Goal: Check status: Check status

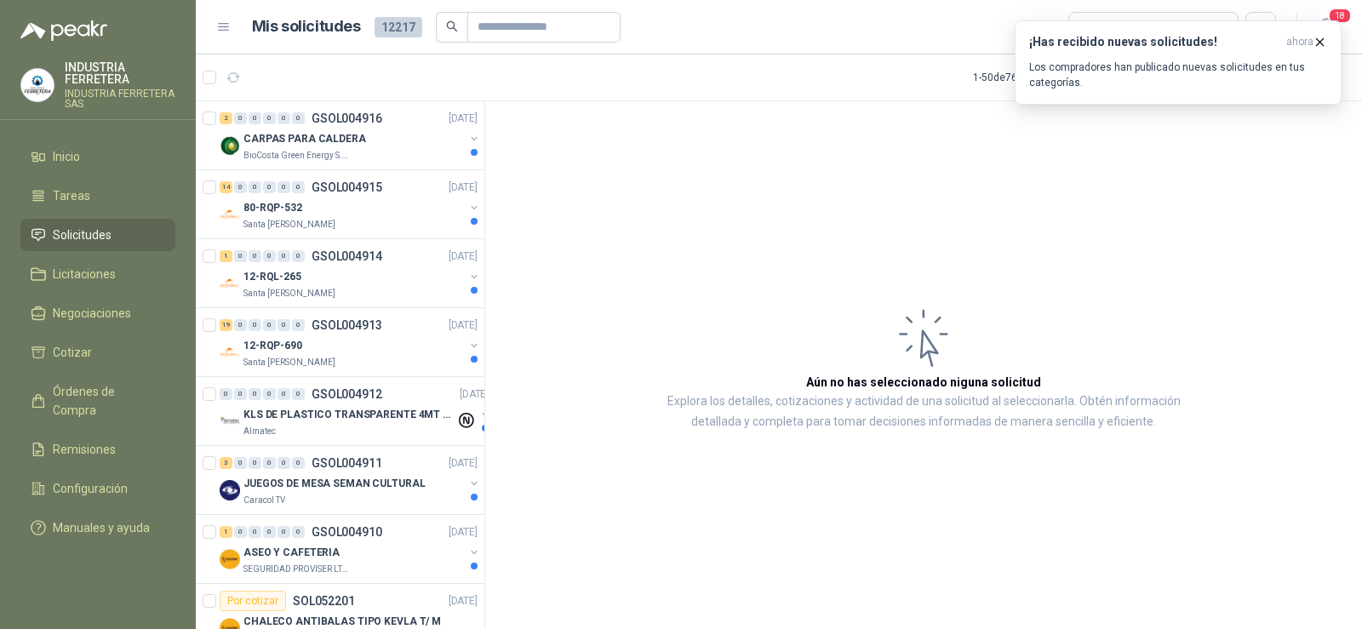
click at [127, 392] on span "Órdenes de Compra" at bounding box center [106, 400] width 106 height 37
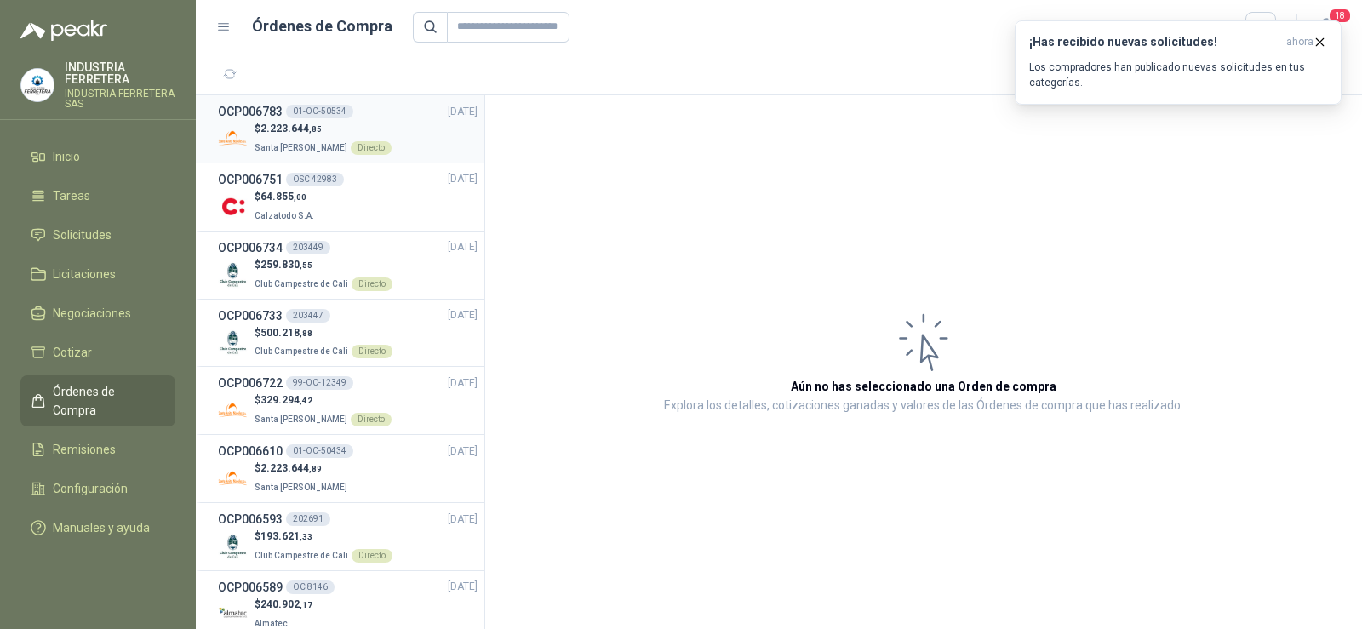
click at [375, 126] on p "$ 2.223.644 ,85" at bounding box center [323, 129] width 137 height 16
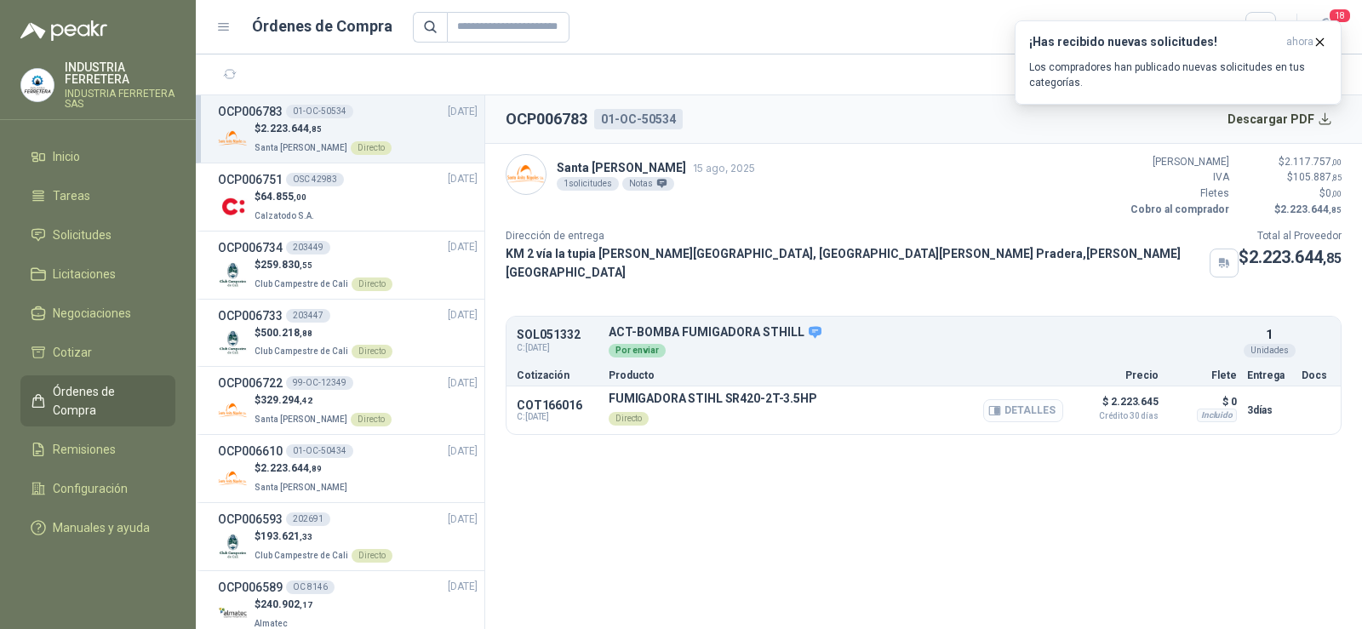
click at [1008, 404] on button "Detalles" at bounding box center [1023, 410] width 80 height 23
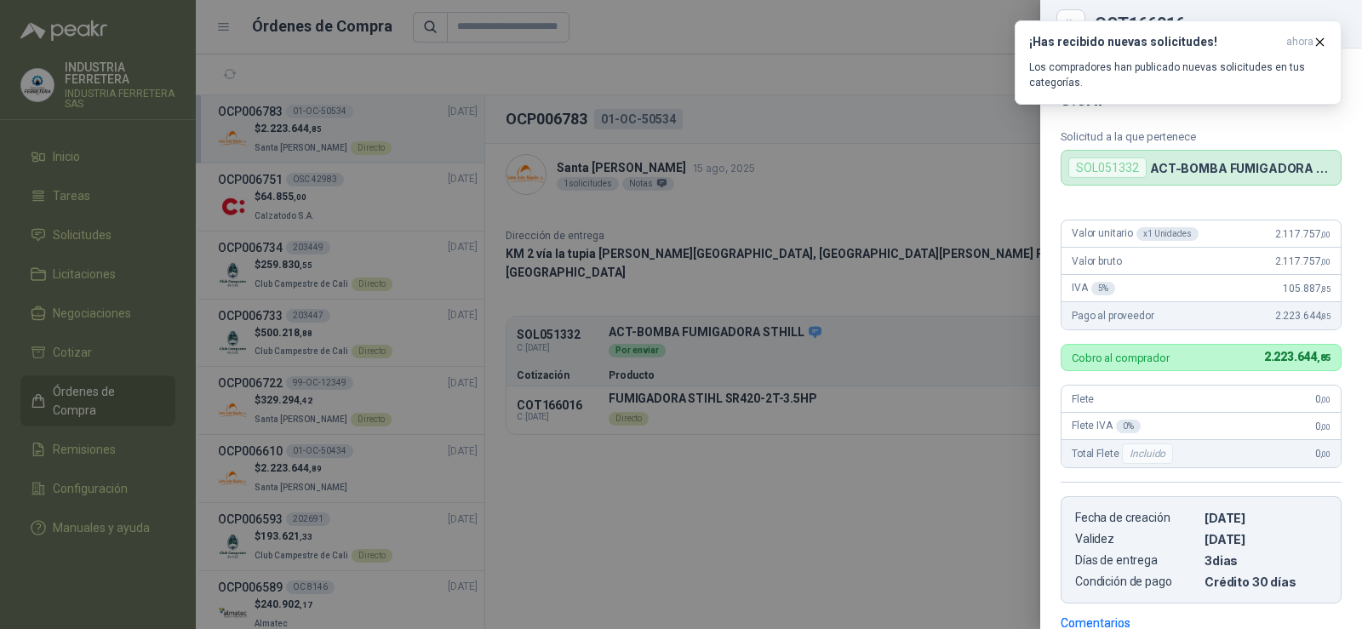
click at [747, 398] on div at bounding box center [681, 314] width 1362 height 629
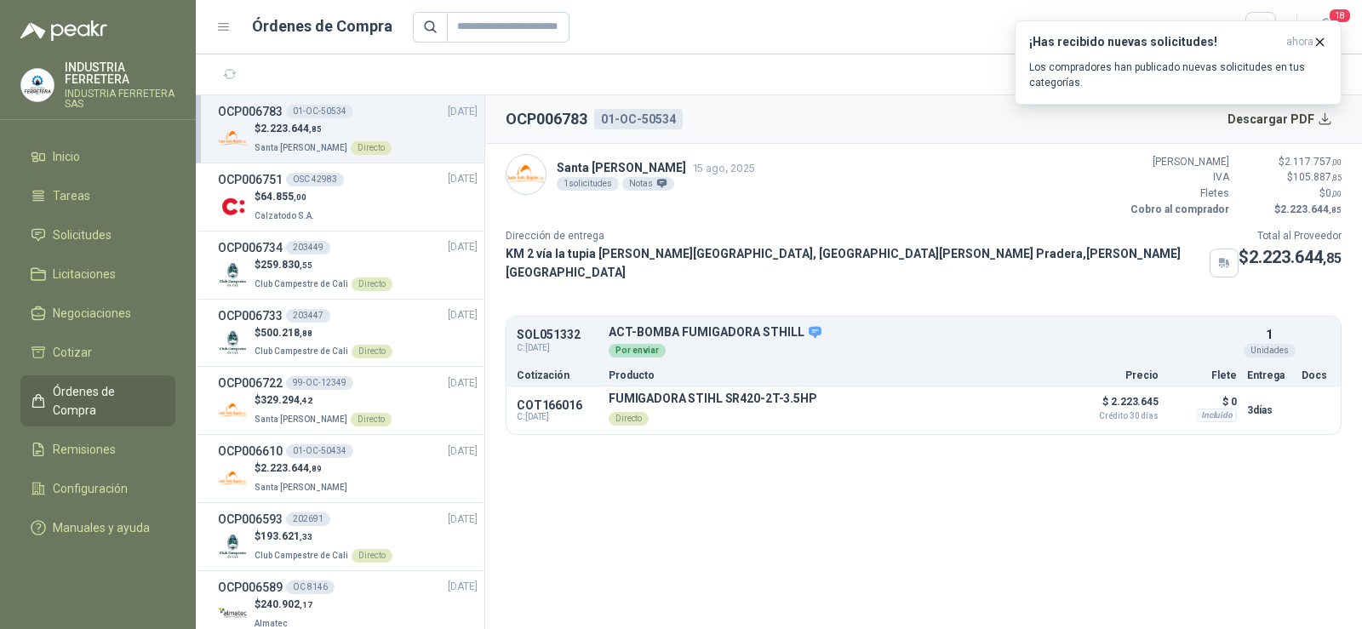
click at [752, 392] on p "FUMIGADORA STIHL SR420-2T-3.5HP" at bounding box center [713, 399] width 209 height 14
drag, startPoint x: 814, startPoint y: 391, endPoint x: 609, endPoint y: 385, distance: 204.4
click at [609, 392] on div "FUMIGADORA STIHL SR420-2T-3.5HP Directo Detalles" at bounding box center [836, 410] width 455 height 37
copy p "FUMIGADORA STIHL SR420-2T-3.5HP"
click at [1017, 404] on button "Detalles" at bounding box center [1023, 410] width 80 height 23
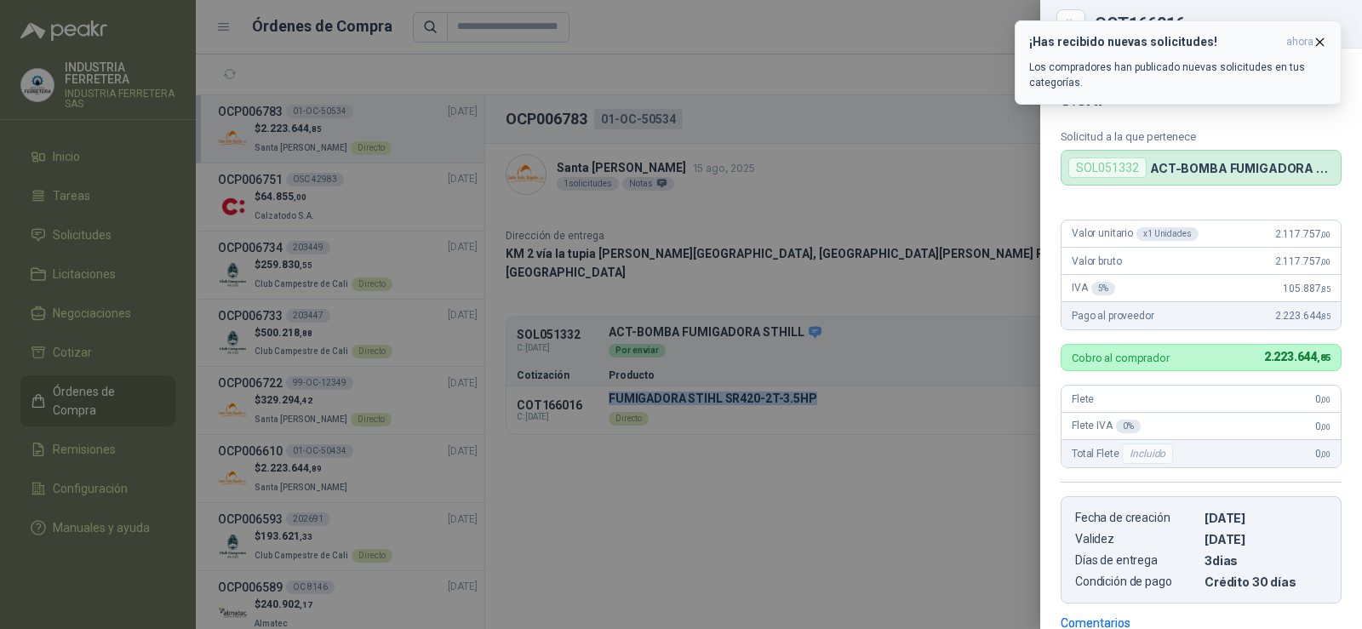
click at [1319, 43] on icon "button" at bounding box center [1320, 41] width 7 height 7
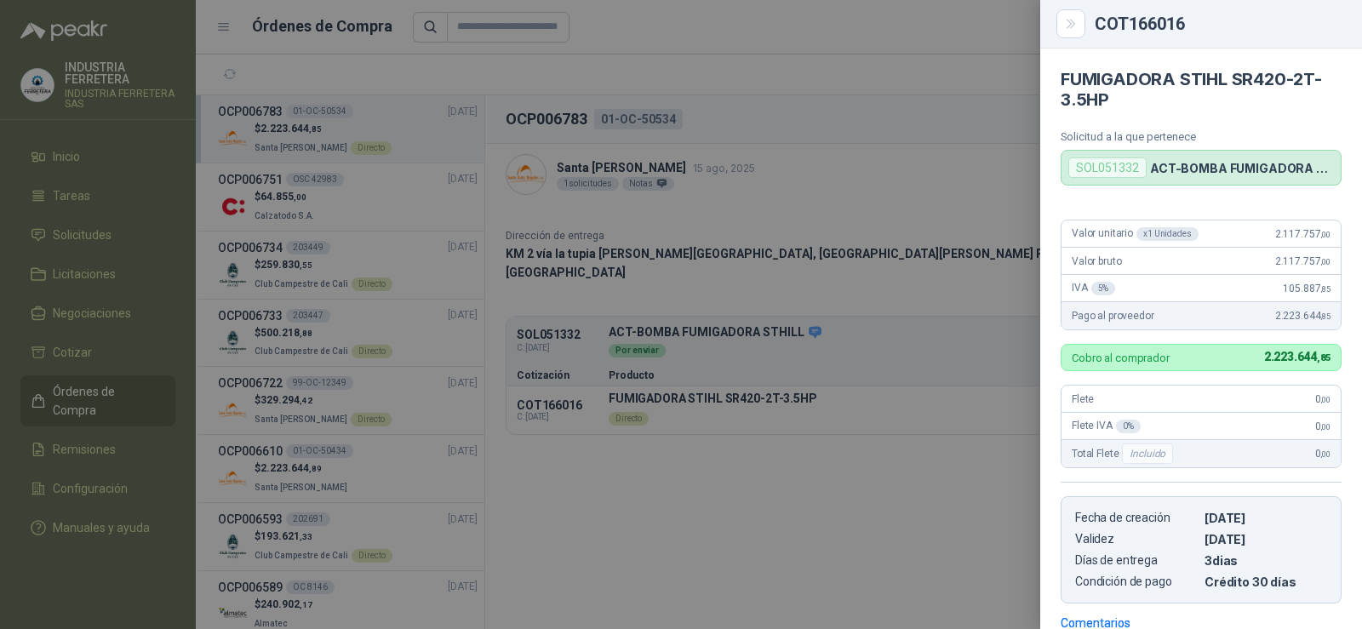
drag, startPoint x: 811, startPoint y: 162, endPoint x: 880, endPoint y: 203, distance: 80.1
click at [812, 163] on div at bounding box center [681, 314] width 1362 height 629
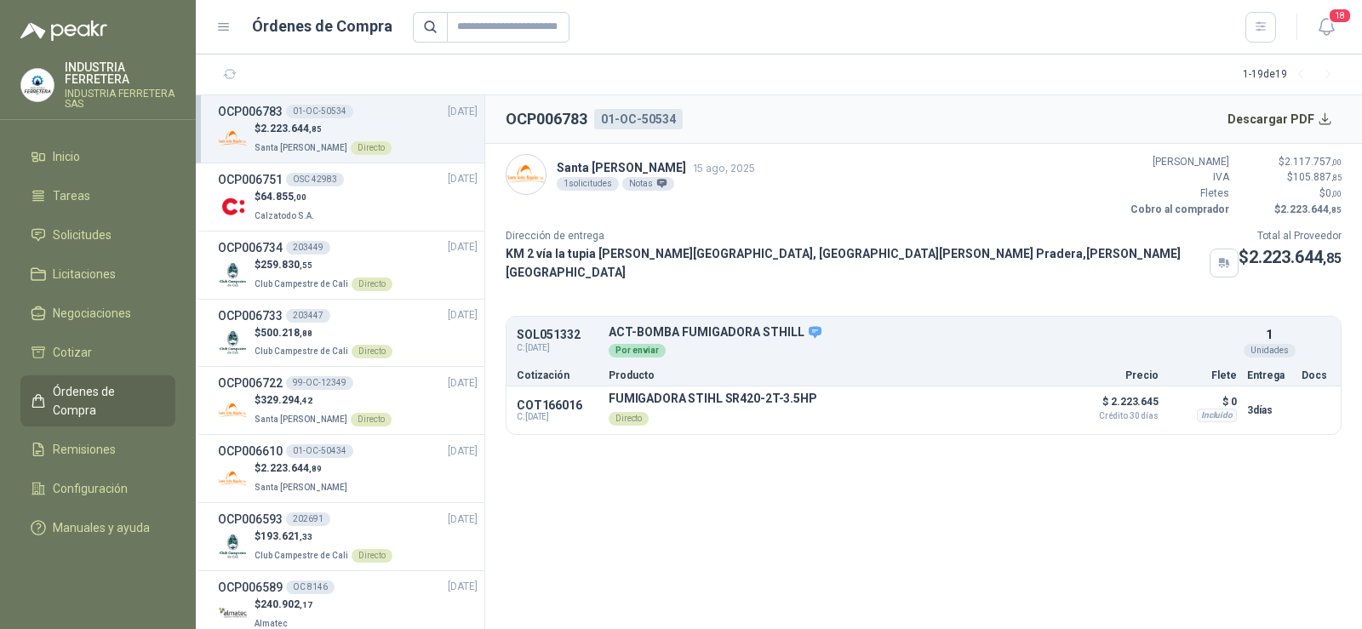
click at [663, 187] on icon at bounding box center [661, 183] width 11 height 11
click at [1295, 120] on button "Descargar PDF" at bounding box center [1280, 119] width 124 height 34
click at [1032, 402] on button "Detalles" at bounding box center [1023, 410] width 80 height 23
drag, startPoint x: 1120, startPoint y: 548, endPoint x: 1203, endPoint y: 175, distance: 381.9
click at [1121, 548] on section "OCP006783 01-OC-50534 Descargar PDF Santa [PERSON_NAME] 15 ago, 2025 1 solicitu…" at bounding box center [923, 362] width 877 height 534
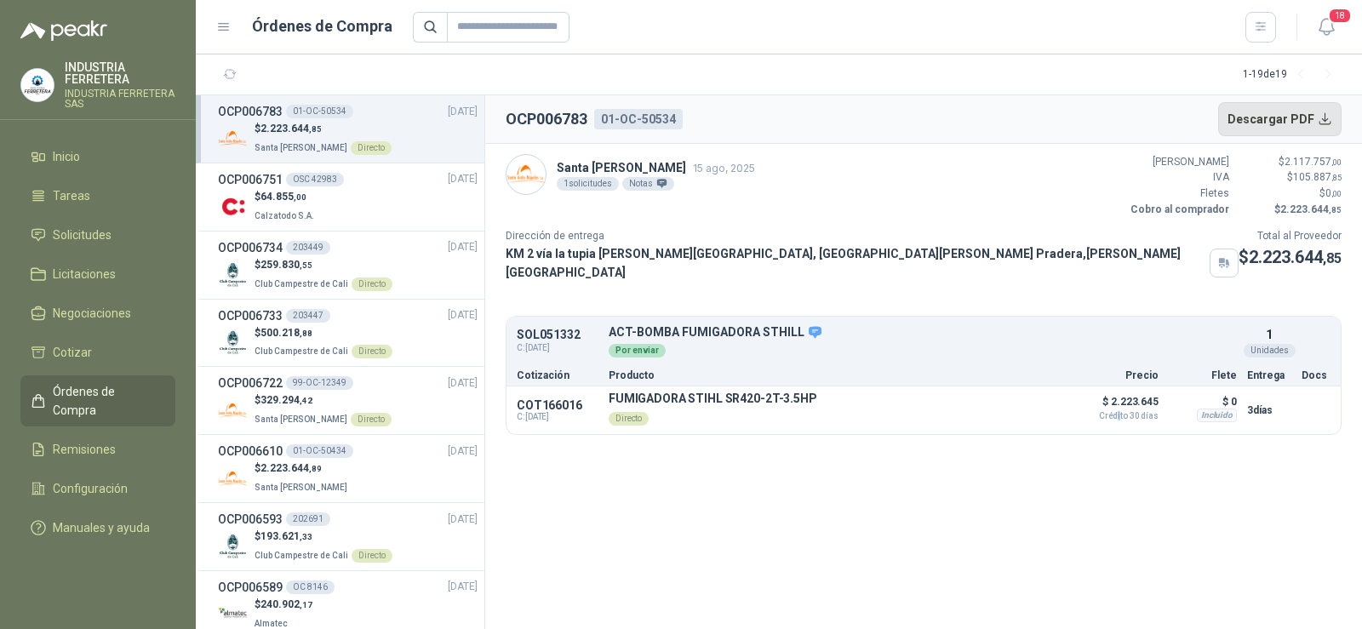
click at [1265, 125] on button "Descargar PDF" at bounding box center [1280, 119] width 124 height 34
